Goal: Obtain resource: Obtain resource

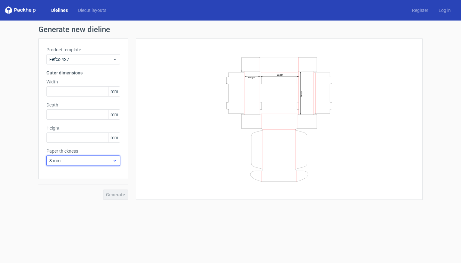
click at [68, 161] on span "3 mm" at bounding box center [80, 160] width 63 height 6
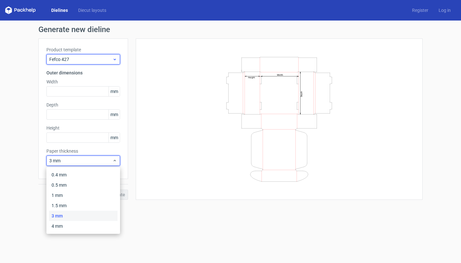
click at [79, 61] on span "Fefco 427" at bounding box center [80, 59] width 63 height 6
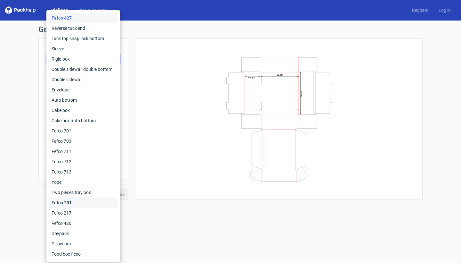
click at [82, 202] on div "Fefco 201" at bounding box center [83, 202] width 69 height 10
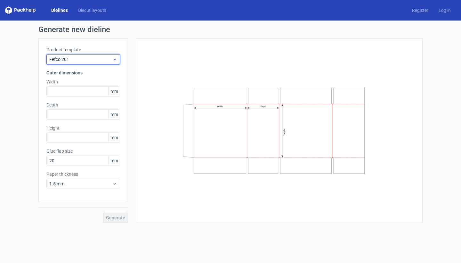
click at [89, 58] on span "Fefco 201" at bounding box center [80, 59] width 63 height 6
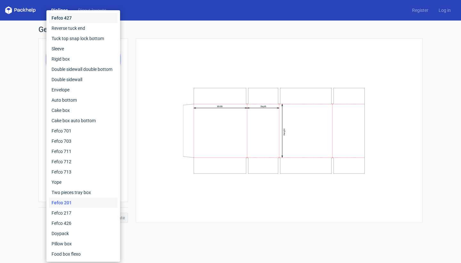
click at [89, 20] on div "Fefco 427" at bounding box center [83, 18] width 69 height 10
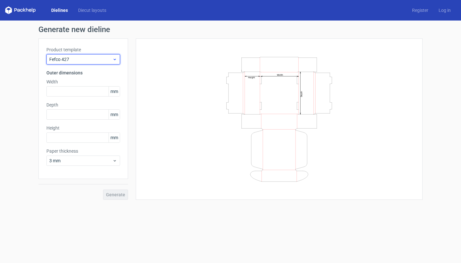
click at [92, 59] on span "Fefco 427" at bounding box center [80, 59] width 63 height 6
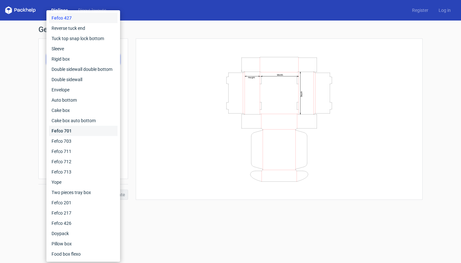
click at [83, 129] on div "Fefco 701" at bounding box center [83, 131] width 69 height 10
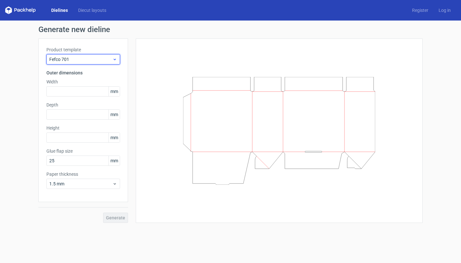
click at [100, 62] on span "Fefco 701" at bounding box center [80, 59] width 63 height 6
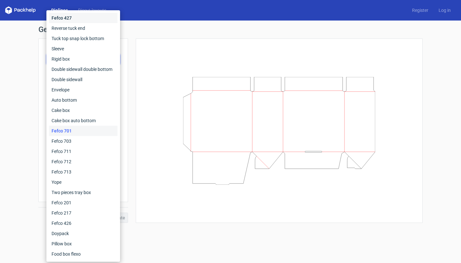
click at [91, 19] on div "Fefco 427" at bounding box center [83, 18] width 69 height 10
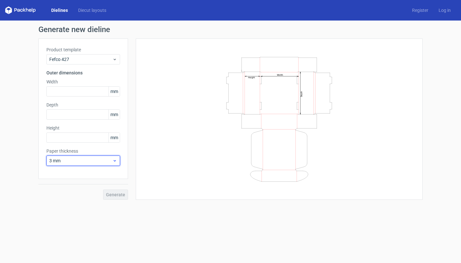
click at [81, 160] on span "3 mm" at bounding box center [80, 160] width 63 height 6
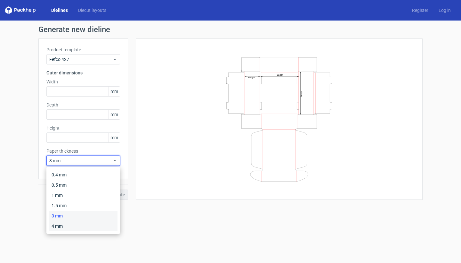
click at [75, 228] on div "4 mm" at bounding box center [83, 226] width 69 height 10
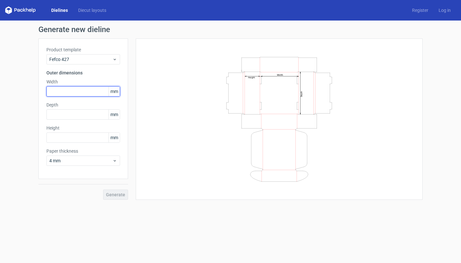
click at [81, 93] on input "text" at bounding box center [83, 91] width 74 height 10
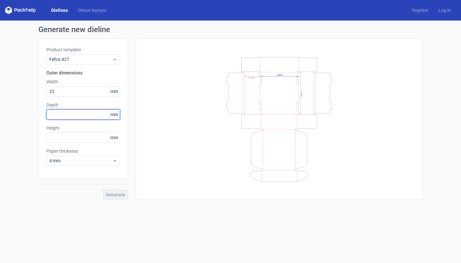
click at [83, 115] on div "Depth mm" at bounding box center [83, 111] width 74 height 18
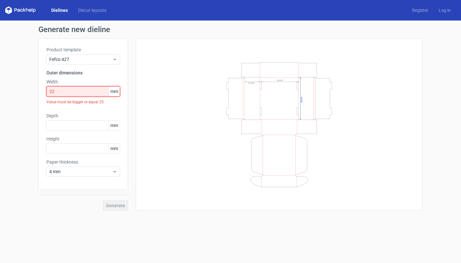
click at [61, 92] on input "22" at bounding box center [83, 91] width 74 height 10
type input "220"
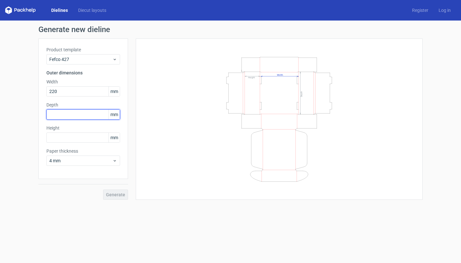
click at [64, 116] on input "text" at bounding box center [83, 114] width 74 height 10
type input "150"
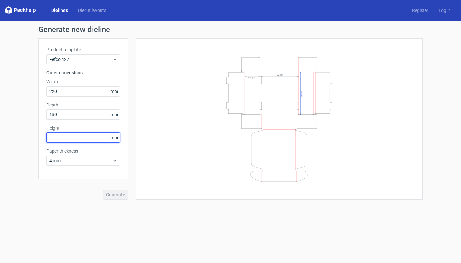
click at [70, 138] on input "text" at bounding box center [83, 137] width 74 height 10
click at [74, 116] on input "150" at bounding box center [83, 114] width 74 height 10
click at [69, 136] on input "text" at bounding box center [83, 137] width 74 height 10
type input "50"
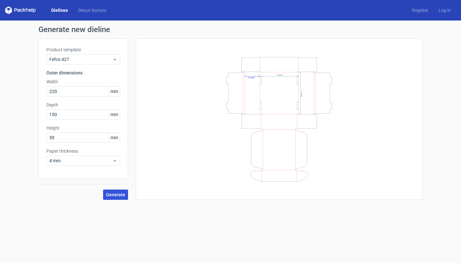
click at [113, 195] on span "Generate" at bounding box center [115, 194] width 19 height 4
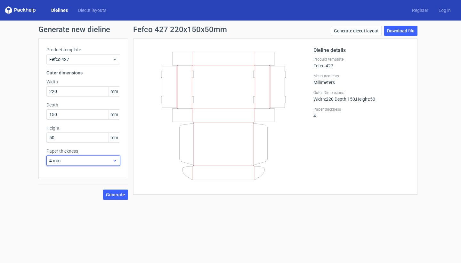
click at [71, 160] on span "4 mm" at bounding box center [80, 160] width 63 height 6
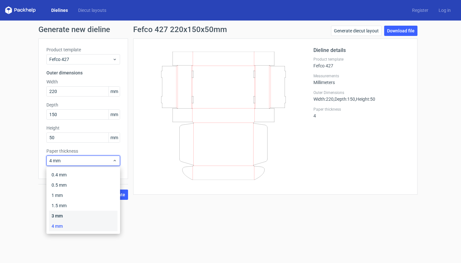
click at [66, 214] on div "3 mm" at bounding box center [83, 215] width 69 height 10
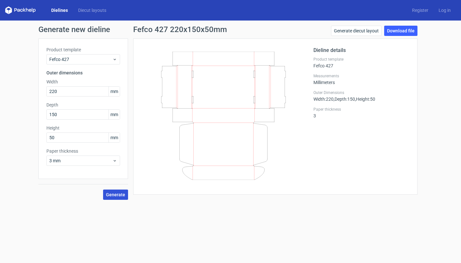
click at [110, 198] on button "Generate" at bounding box center [115, 194] width 25 height 10
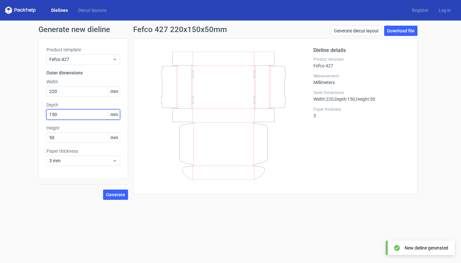
click at [84, 118] on input "150" at bounding box center [83, 114] width 74 height 10
click at [78, 118] on input "150" at bounding box center [83, 114] width 74 height 10
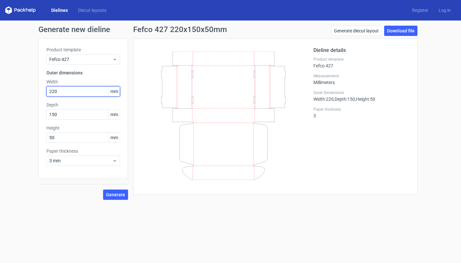
click at [74, 93] on input "220" at bounding box center [83, 91] width 74 height 10
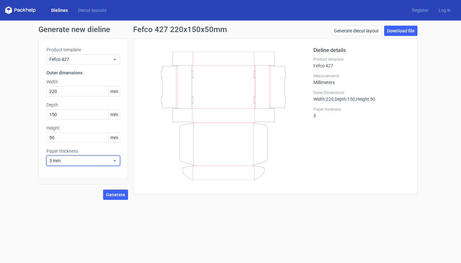
click at [75, 160] on span "3 mm" at bounding box center [80, 160] width 63 height 6
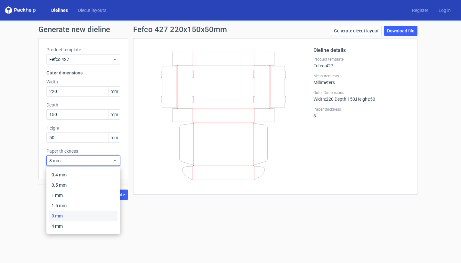
click at [183, 213] on form "Generate new dieline Product template Fefco 427 Outer dimensions Width 220 mm D…" at bounding box center [230, 141] width 461 height 242
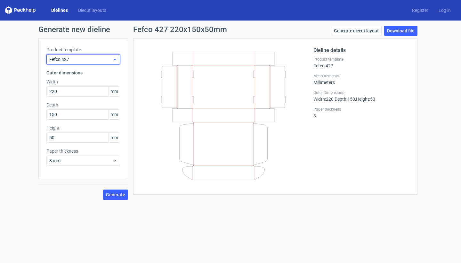
click at [110, 57] on span "Fefco 427" at bounding box center [80, 59] width 63 height 6
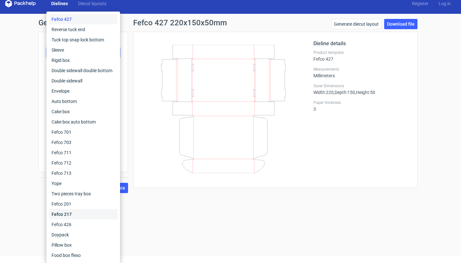
scroll to position [6, 0]
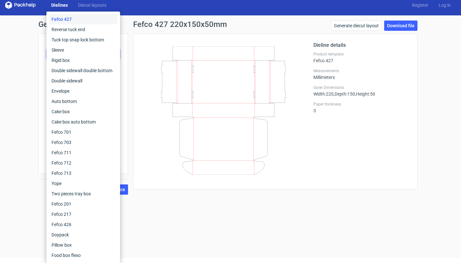
click at [164, 222] on form "Generate new dieline Product template Fefco 427 Outer dimensions Width 220 mm D…" at bounding box center [230, 136] width 461 height 242
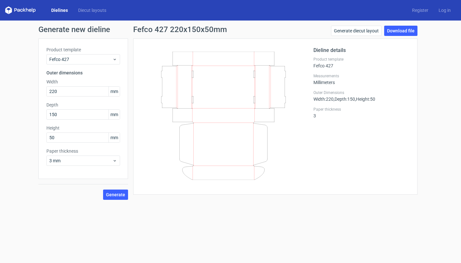
scroll to position [0, 0]
click at [78, 57] on span "Fefco 427" at bounding box center [80, 59] width 63 height 6
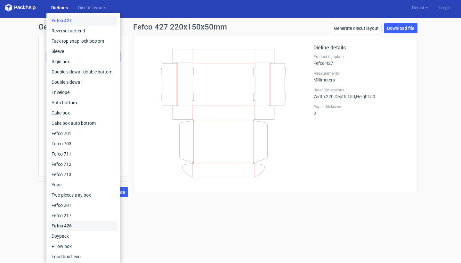
scroll to position [1, 0]
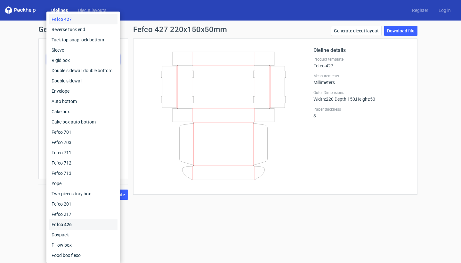
click at [79, 222] on div "Fefco 426" at bounding box center [83, 224] width 69 height 10
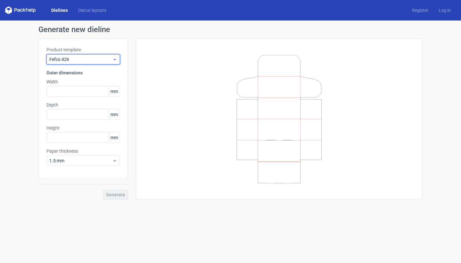
click at [105, 56] on span "Fefco 426" at bounding box center [80, 59] width 63 height 6
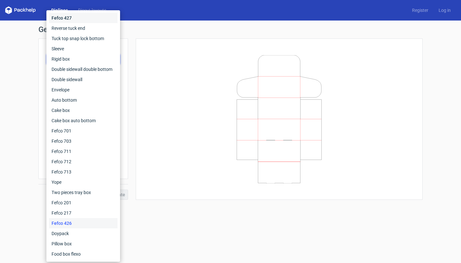
click at [94, 21] on div "Fefco 427" at bounding box center [83, 18] width 69 height 10
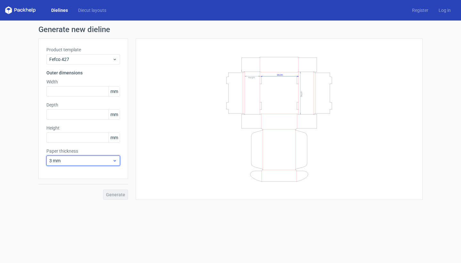
click at [105, 163] on span "3 mm" at bounding box center [80, 160] width 63 height 6
click at [92, 217] on div "3 mm" at bounding box center [83, 215] width 69 height 10
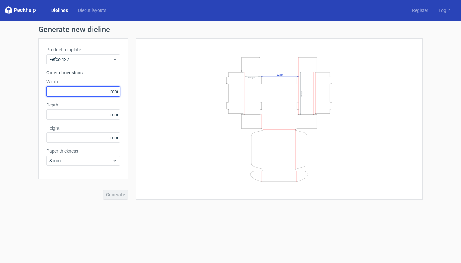
click at [93, 88] on input "text" at bounding box center [83, 91] width 74 height 10
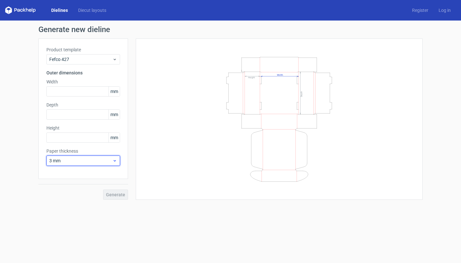
click at [79, 162] on span "3 mm" at bounding box center [80, 160] width 63 height 6
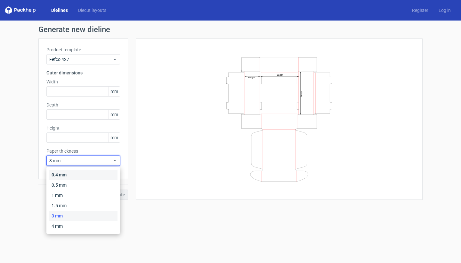
click at [81, 173] on div "0.4 mm" at bounding box center [83, 174] width 69 height 10
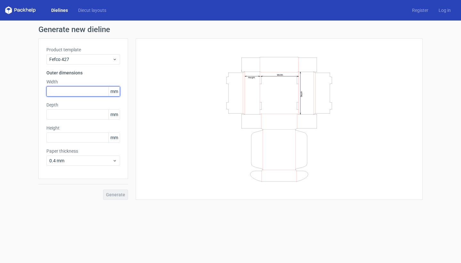
click at [72, 93] on input "text" at bounding box center [83, 91] width 74 height 10
type input "220"
type input "150"
type input "50"
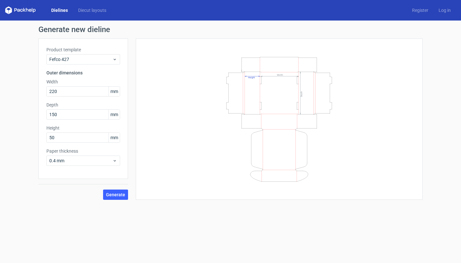
click at [111, 79] on label "Width" at bounding box center [83, 81] width 74 height 6
click at [77, 90] on input "220" at bounding box center [83, 91] width 74 height 10
type input "225"
click at [70, 118] on input "150" at bounding box center [83, 114] width 74 height 10
type input "155"
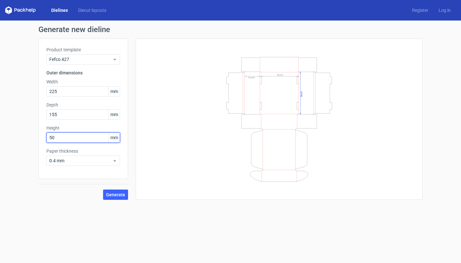
click at [67, 140] on input "50" at bounding box center [83, 137] width 74 height 10
click at [68, 113] on input "155" at bounding box center [83, 114] width 74 height 10
click at [114, 196] on span "Generate" at bounding box center [115, 194] width 19 height 4
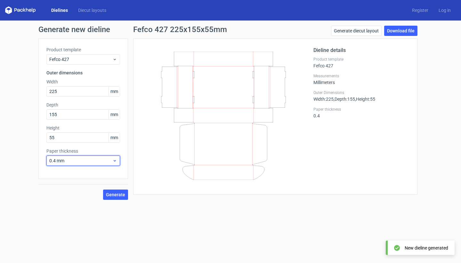
click at [98, 160] on span "0.4 mm" at bounding box center [80, 160] width 63 height 6
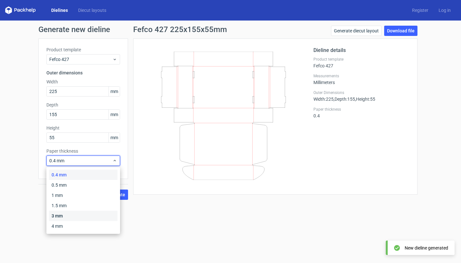
click at [83, 218] on div "3 mm" at bounding box center [83, 215] width 69 height 10
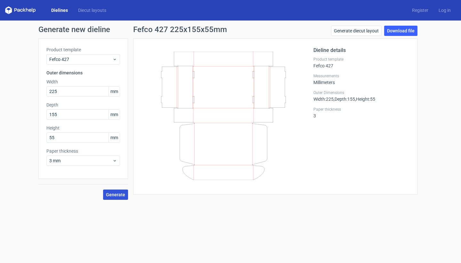
click at [121, 196] on span "Generate" at bounding box center [115, 194] width 19 height 4
click at [74, 139] on input "55" at bounding box center [83, 137] width 74 height 10
type input "50"
click at [77, 116] on input "155" at bounding box center [83, 114] width 74 height 10
click at [84, 94] on input "225" at bounding box center [83, 91] width 74 height 10
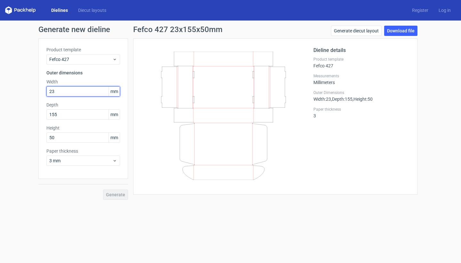
type input "230"
click at [123, 192] on span "Generate" at bounding box center [115, 194] width 19 height 4
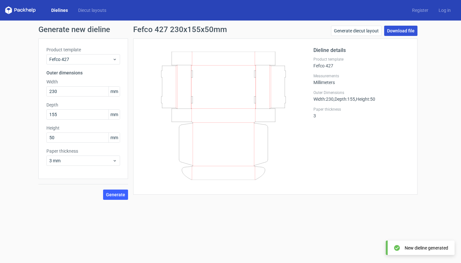
click at [406, 33] on link "Download file" at bounding box center [400, 31] width 33 height 10
click at [399, 34] on link "Download file" at bounding box center [400, 31] width 33 height 10
click at [117, 196] on span "Generate" at bounding box center [115, 194] width 19 height 4
click at [408, 34] on link "Download file" at bounding box center [400, 31] width 33 height 10
click at [107, 191] on button "Generate" at bounding box center [115, 194] width 25 height 10
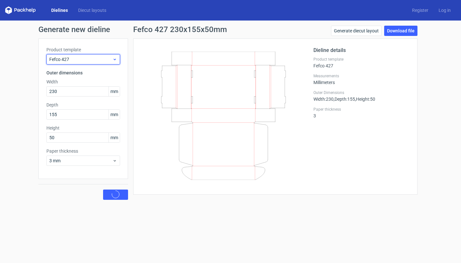
click at [92, 55] on div "Fefco 427" at bounding box center [83, 59] width 74 height 10
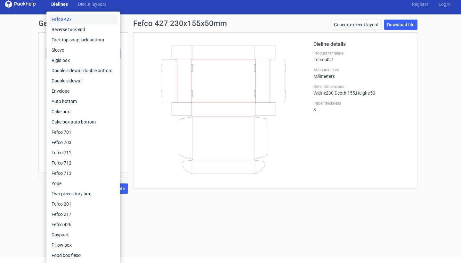
scroll to position [6, 0]
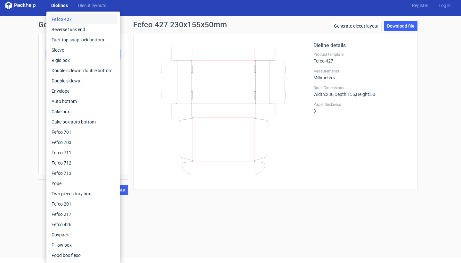
click at [150, 221] on form "Generate new dieline Product template Fefco 427 Outer dimensions Width 230 mm D…" at bounding box center [230, 137] width 461 height 242
